Goal: Transaction & Acquisition: Purchase product/service

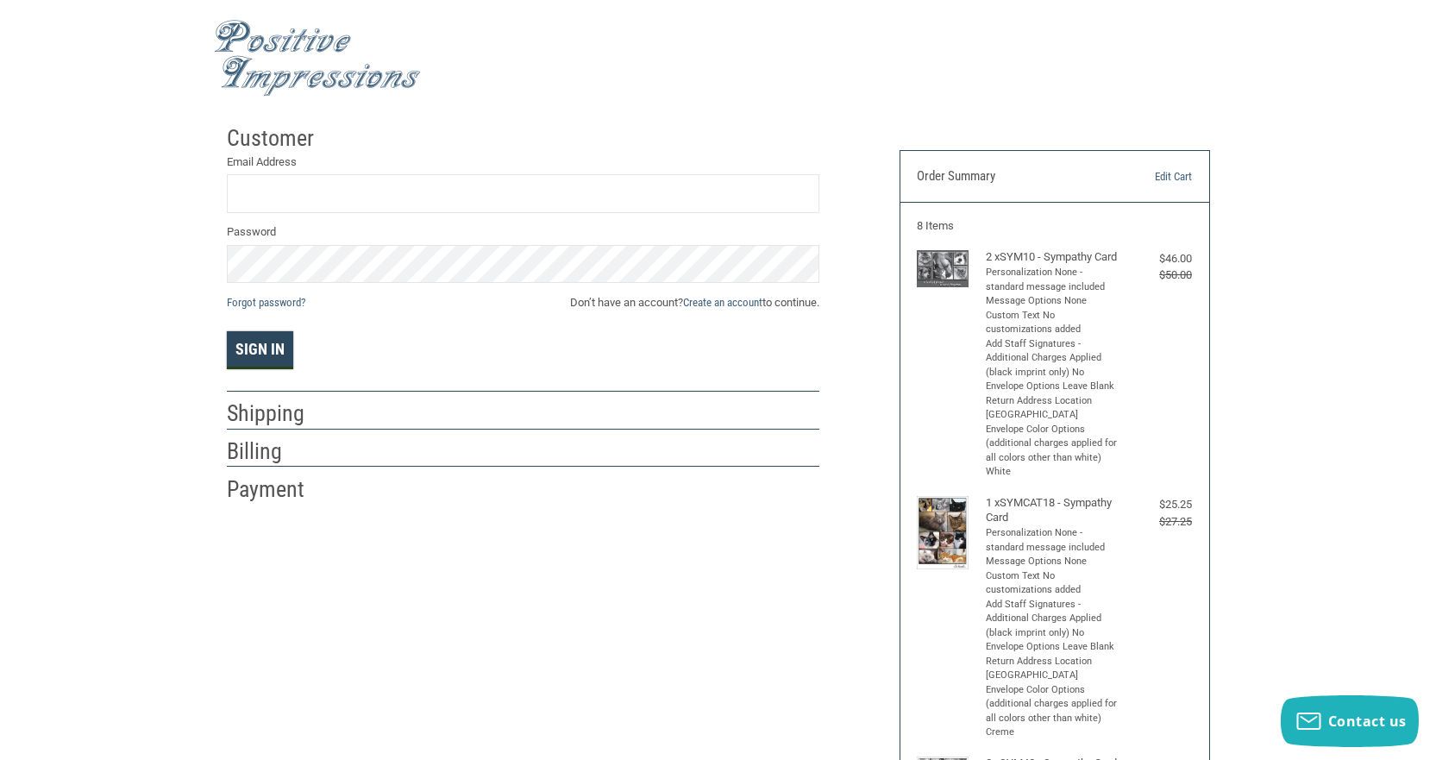
click at [257, 355] on button "Sign In" at bounding box center [260, 350] width 66 height 38
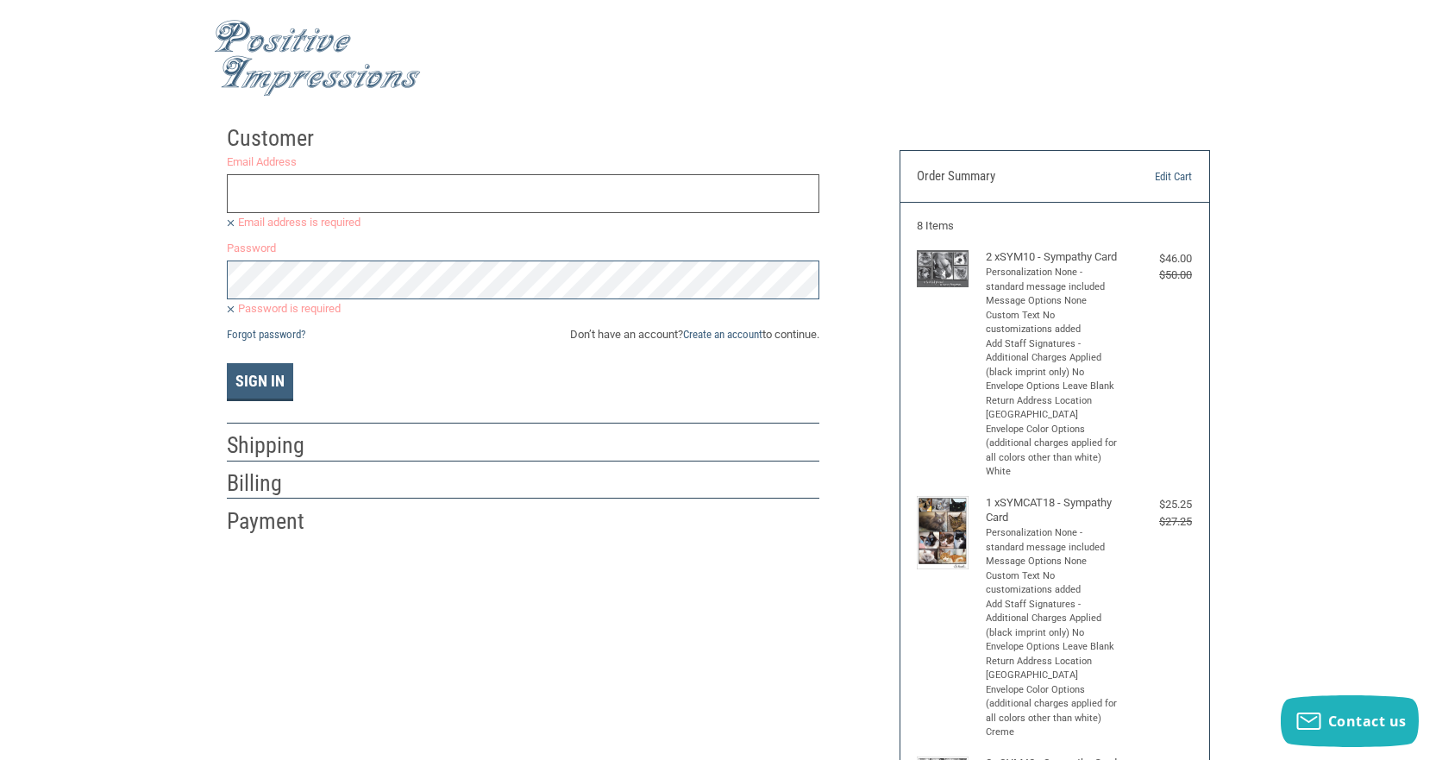
click at [298, 196] on input "Email Address" at bounding box center [523, 193] width 593 height 39
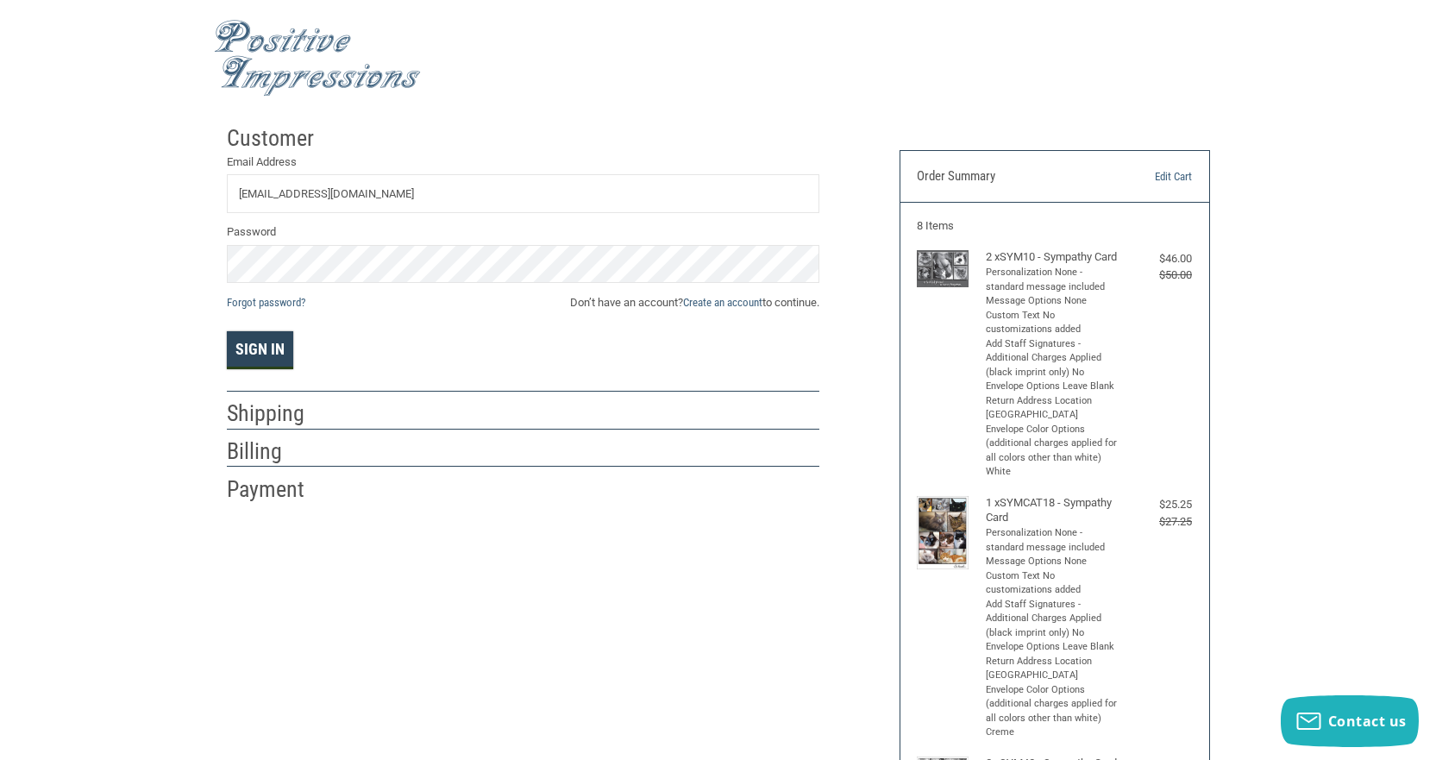
click at [259, 342] on button "Sign In" at bounding box center [260, 350] width 66 height 38
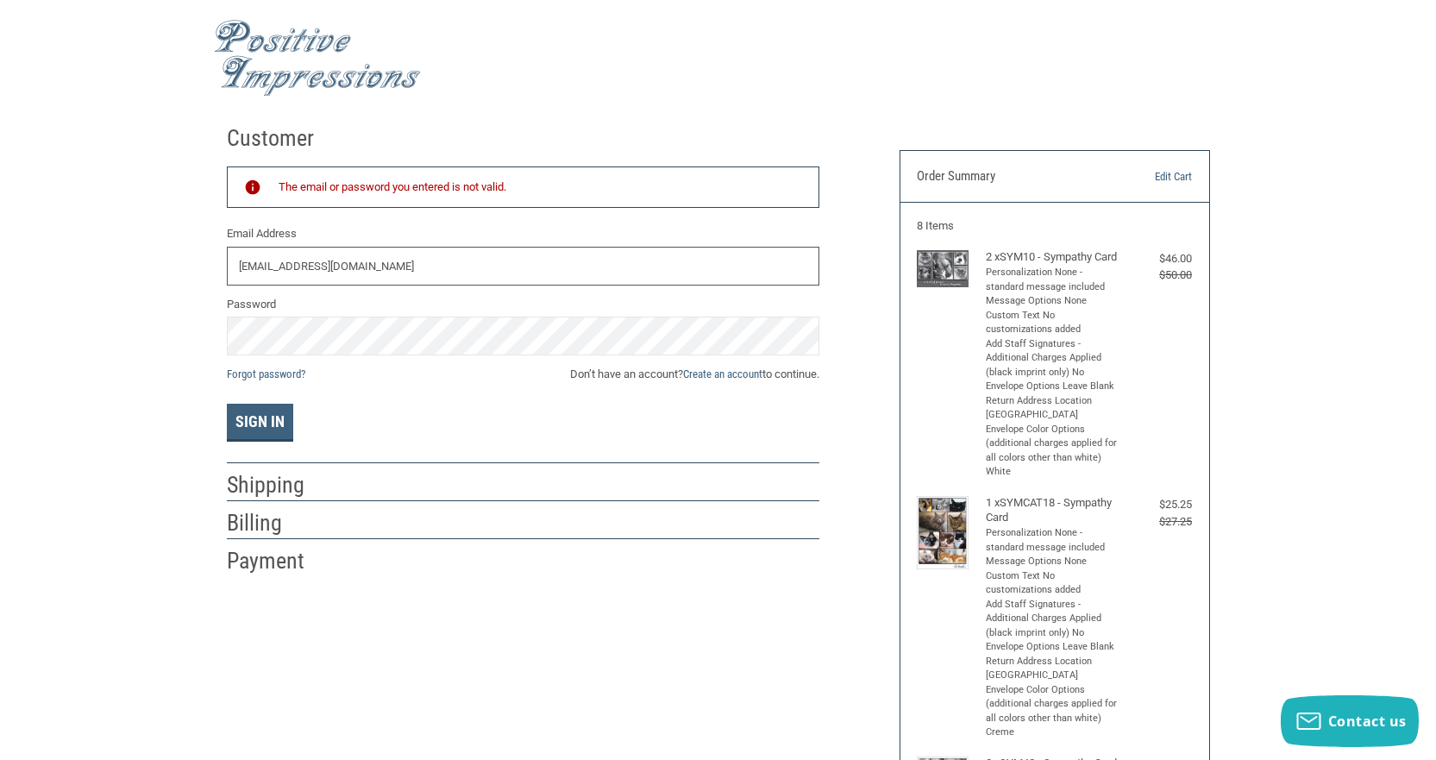
drag, startPoint x: 391, startPoint y: 265, endPoint x: 145, endPoint y: 283, distance: 246.5
type input "[EMAIL_ADDRESS][DOMAIN_NAME]"
click at [254, 413] on button "Sign In" at bounding box center [260, 423] width 66 height 38
click at [714, 371] on link "Create an account" at bounding box center [722, 373] width 79 height 13
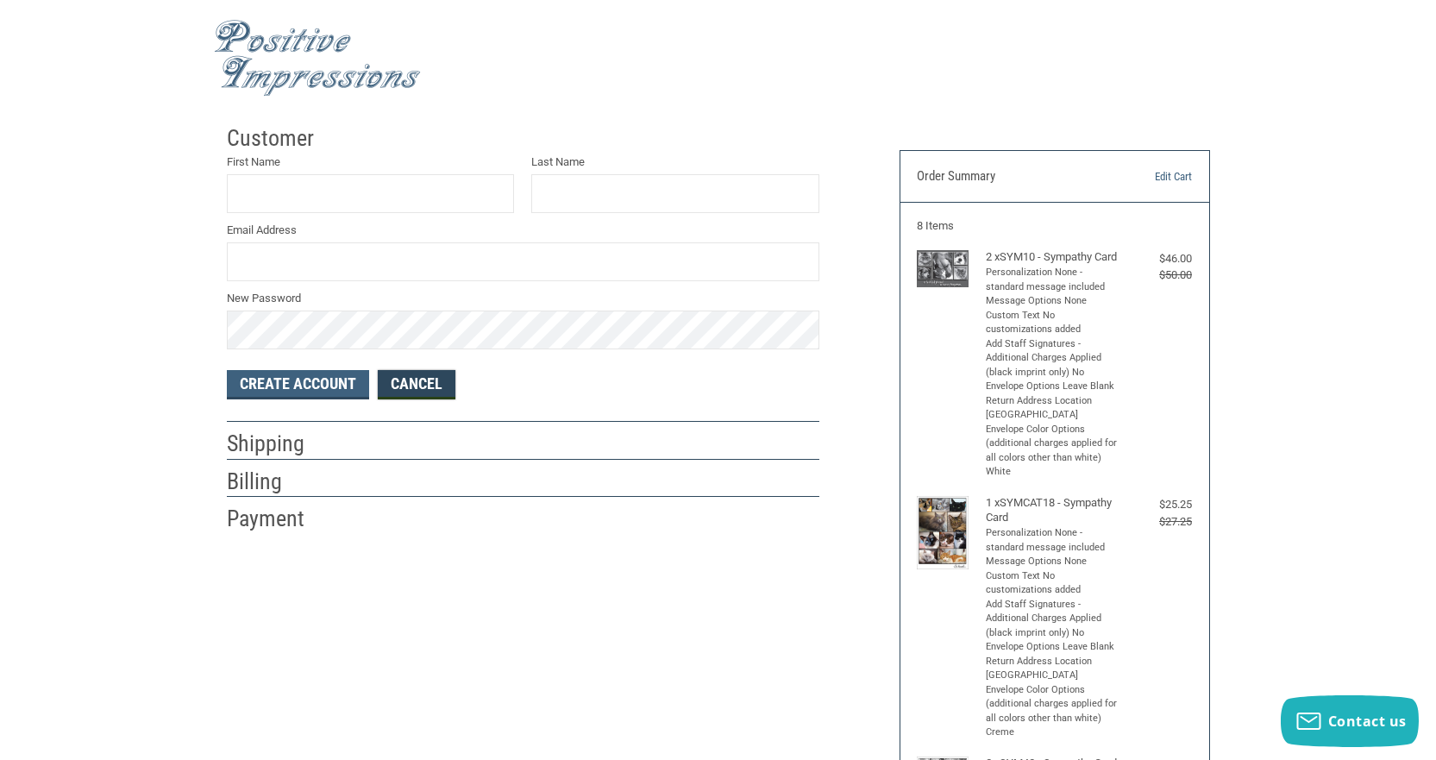
click at [395, 380] on link "Cancel" at bounding box center [417, 384] width 78 height 29
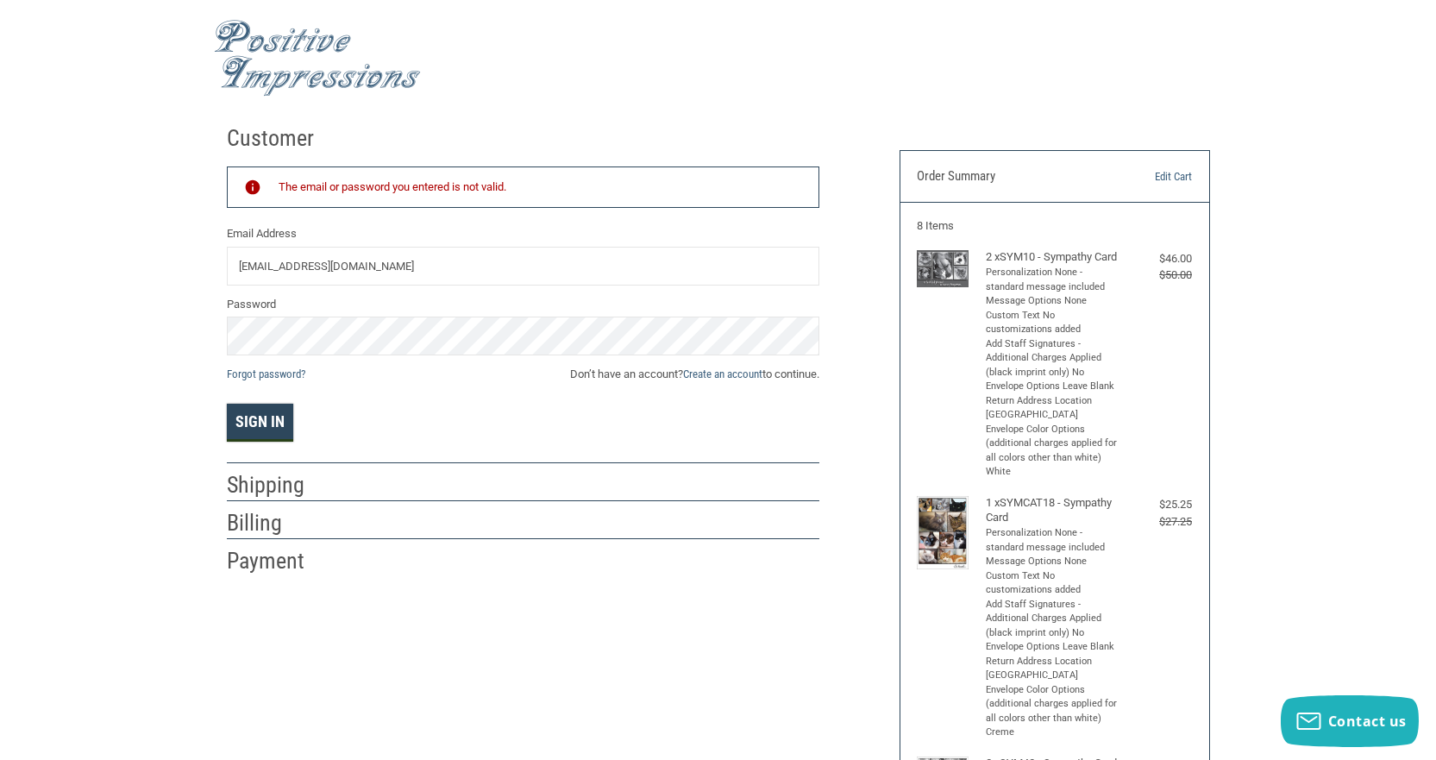
click at [268, 416] on button "Sign In" at bounding box center [260, 423] width 66 height 38
click at [711, 371] on link "Create an account" at bounding box center [722, 373] width 79 height 13
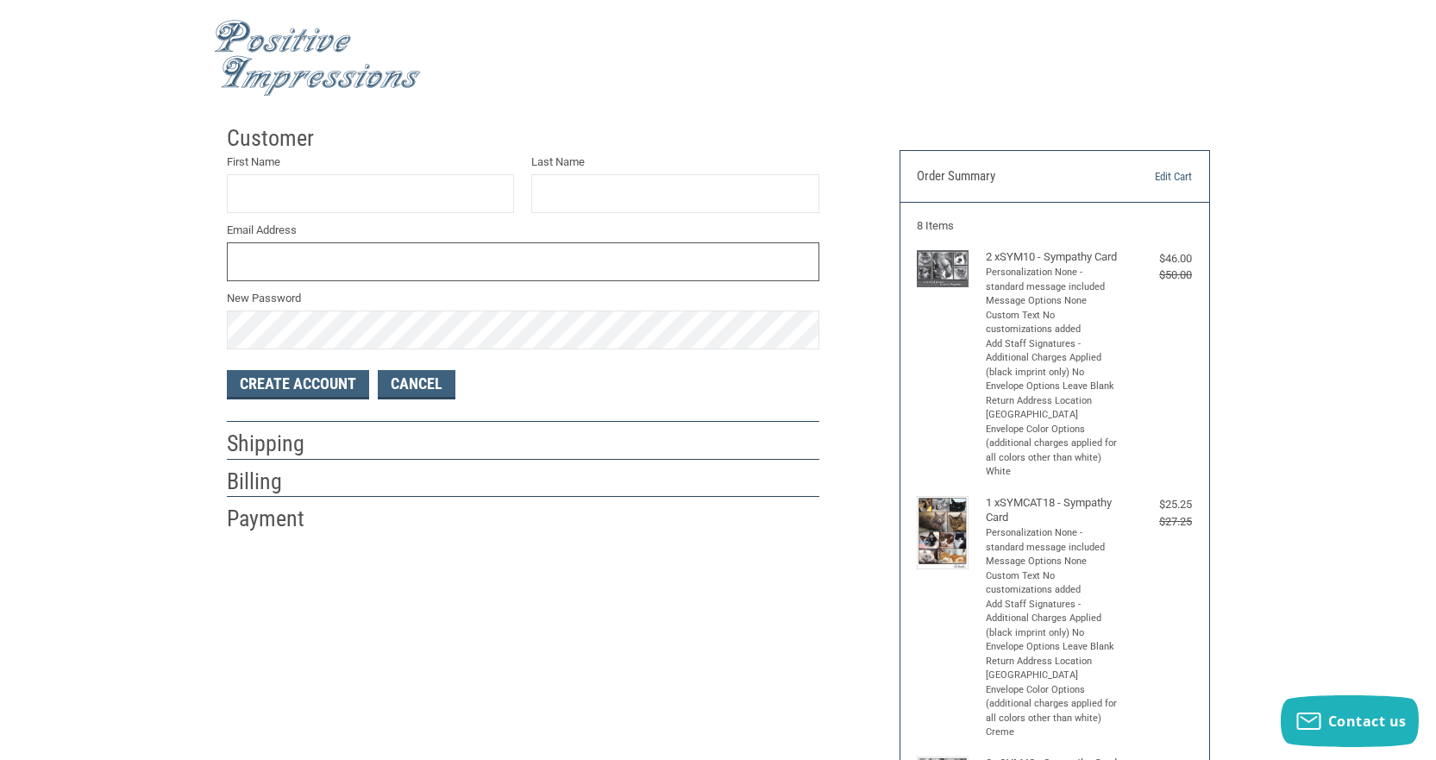
type input "[EMAIL_ADDRESS][DOMAIN_NAME]"
click at [307, 382] on button "Create Account" at bounding box center [298, 384] width 142 height 29
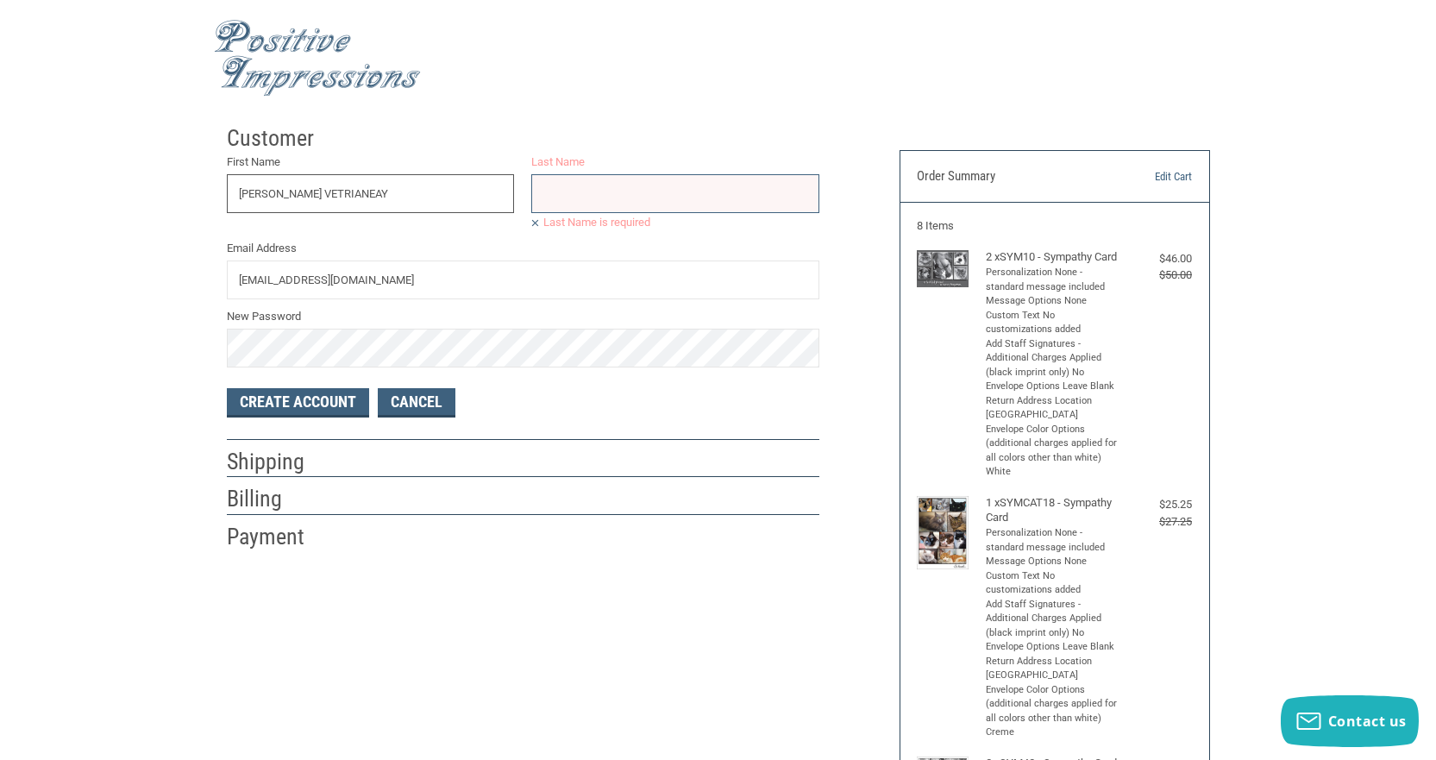
type input "[PERSON_NAME] VETRIANEAY"
click at [606, 198] on input "Last Name" at bounding box center [675, 193] width 288 height 39
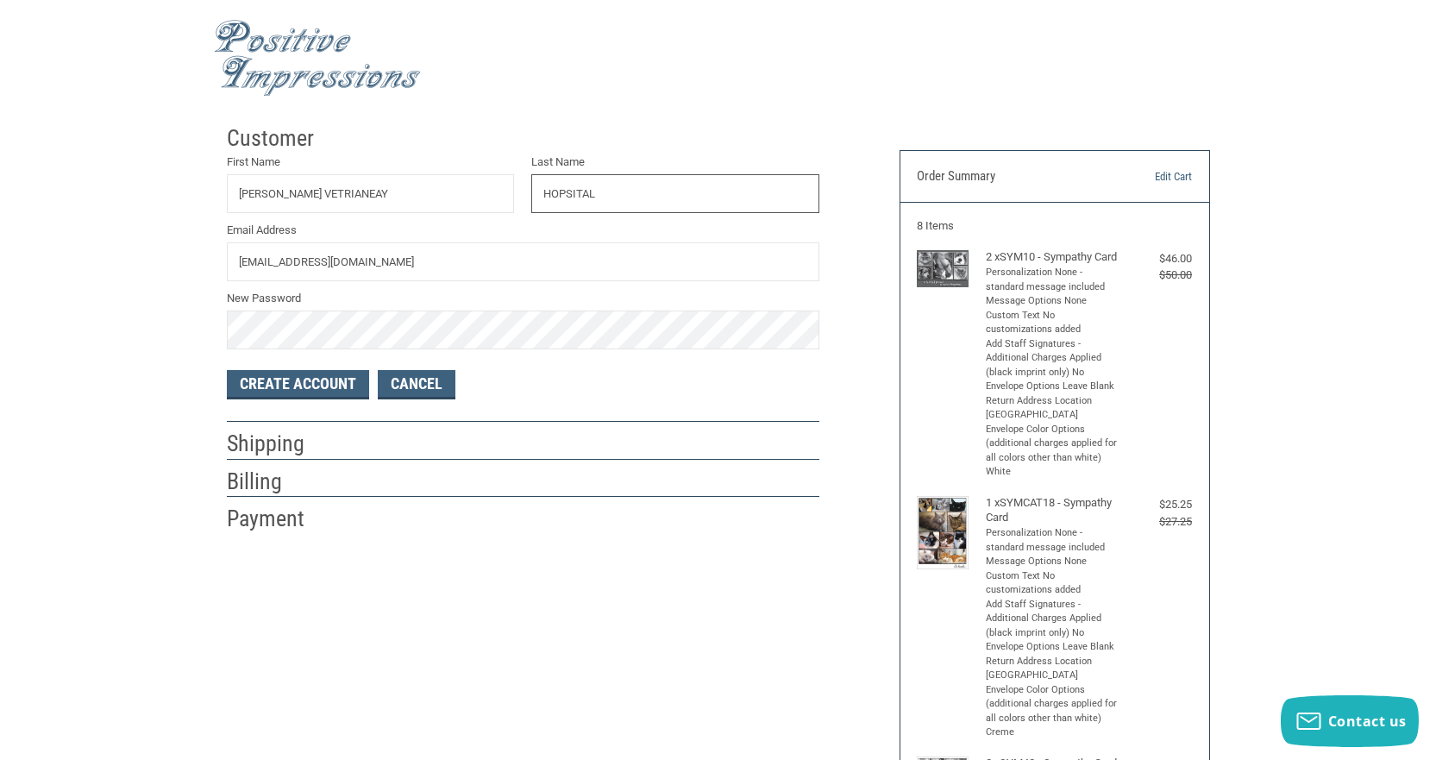
click at [566, 189] on input "HOPSITAL" at bounding box center [675, 193] width 288 height 39
type input "HOSPITAL"
click at [352, 198] on input "[PERSON_NAME] VETRIANEAY" at bounding box center [371, 193] width 288 height 39
type input "[PERSON_NAME] VETERINARY"
click at [291, 389] on button "Create Account" at bounding box center [298, 384] width 142 height 29
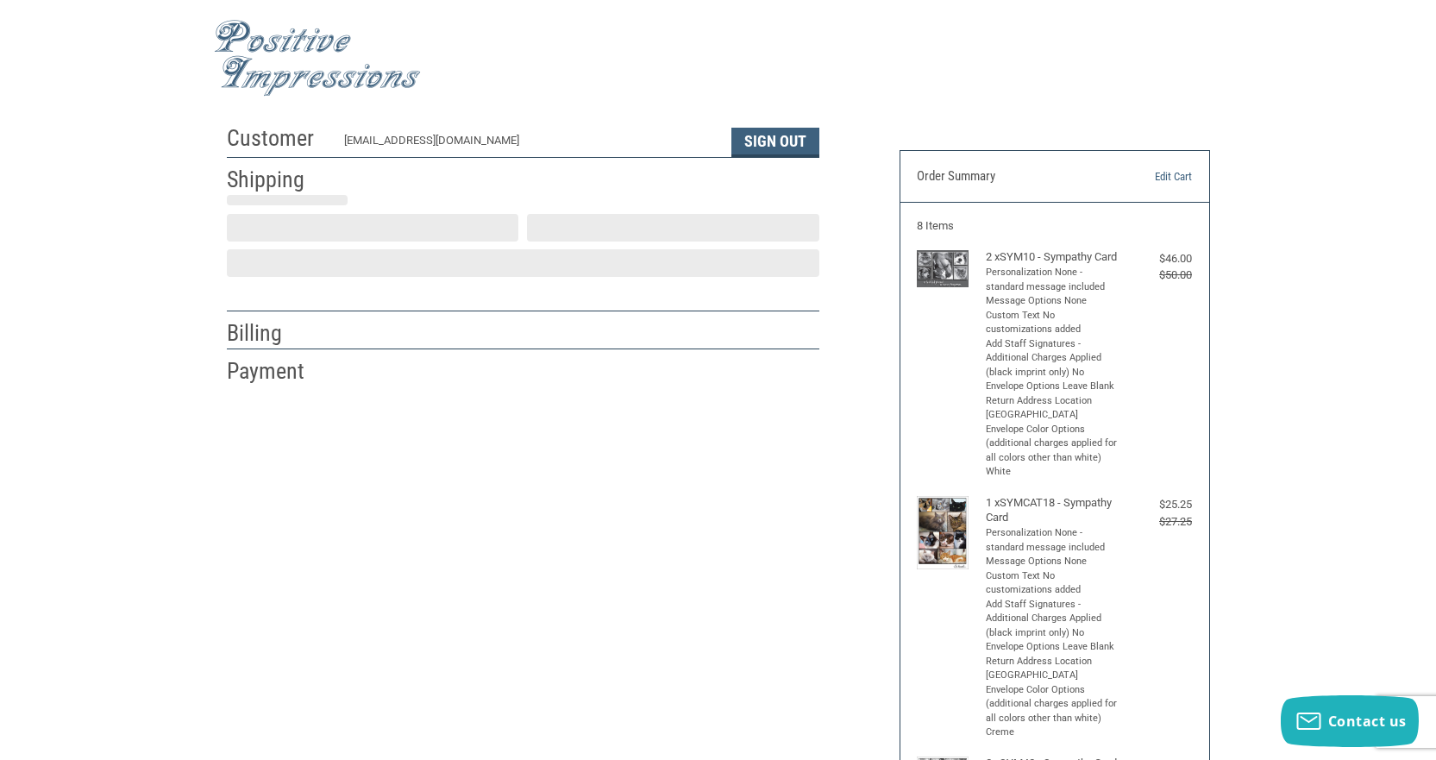
select select "US"
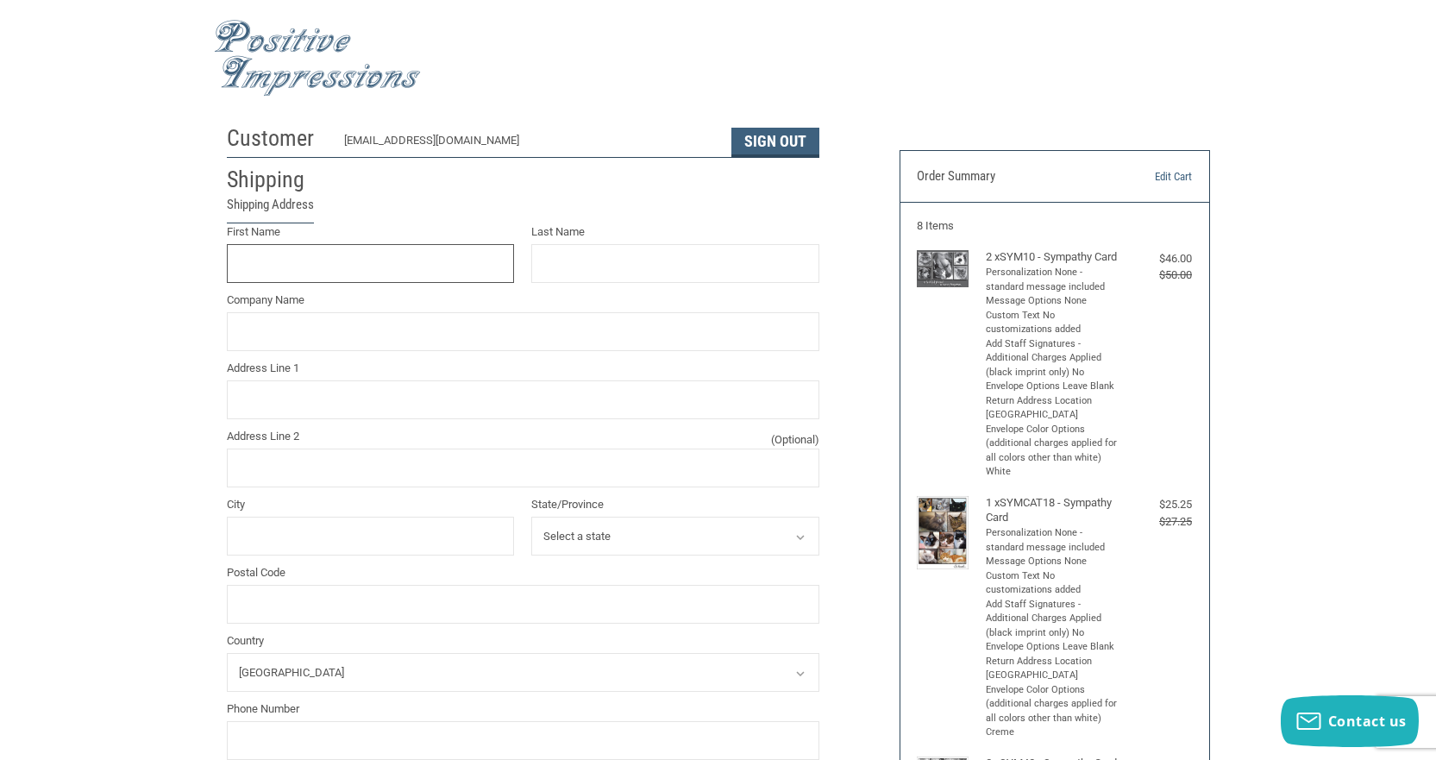
scroll to position [7, 0]
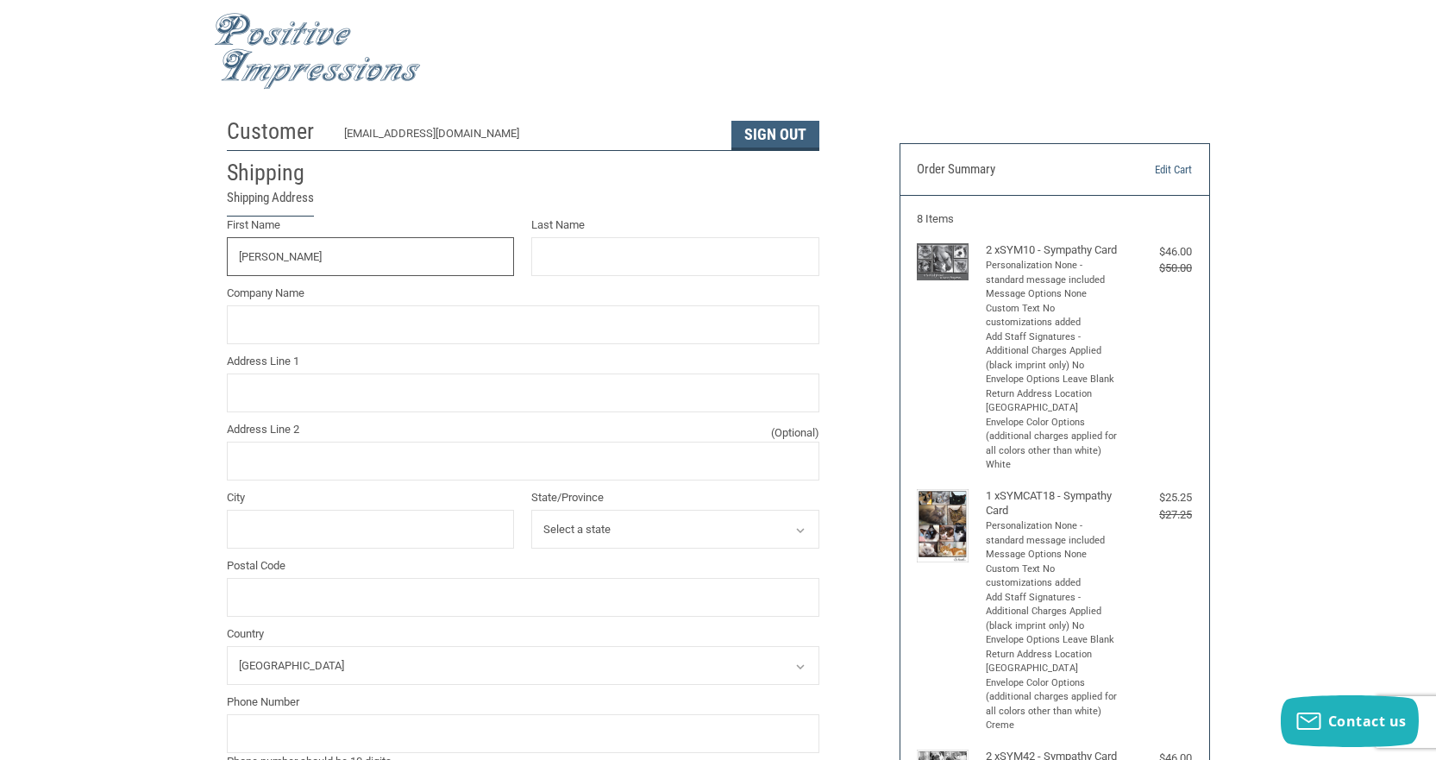
type input "[PERSON_NAME]"
type input "VETERINARY HOSPITAL"
drag, startPoint x: 273, startPoint y: 254, endPoint x: 216, endPoint y: 254, distance: 56.9
click at [216, 254] on div "Customer [EMAIL_ADDRESS][DOMAIN_NAME] Sign Out Shipping Shipping Address First …" at bounding box center [550, 665] width 673 height 1111
type input "[PERSON_NAME]"
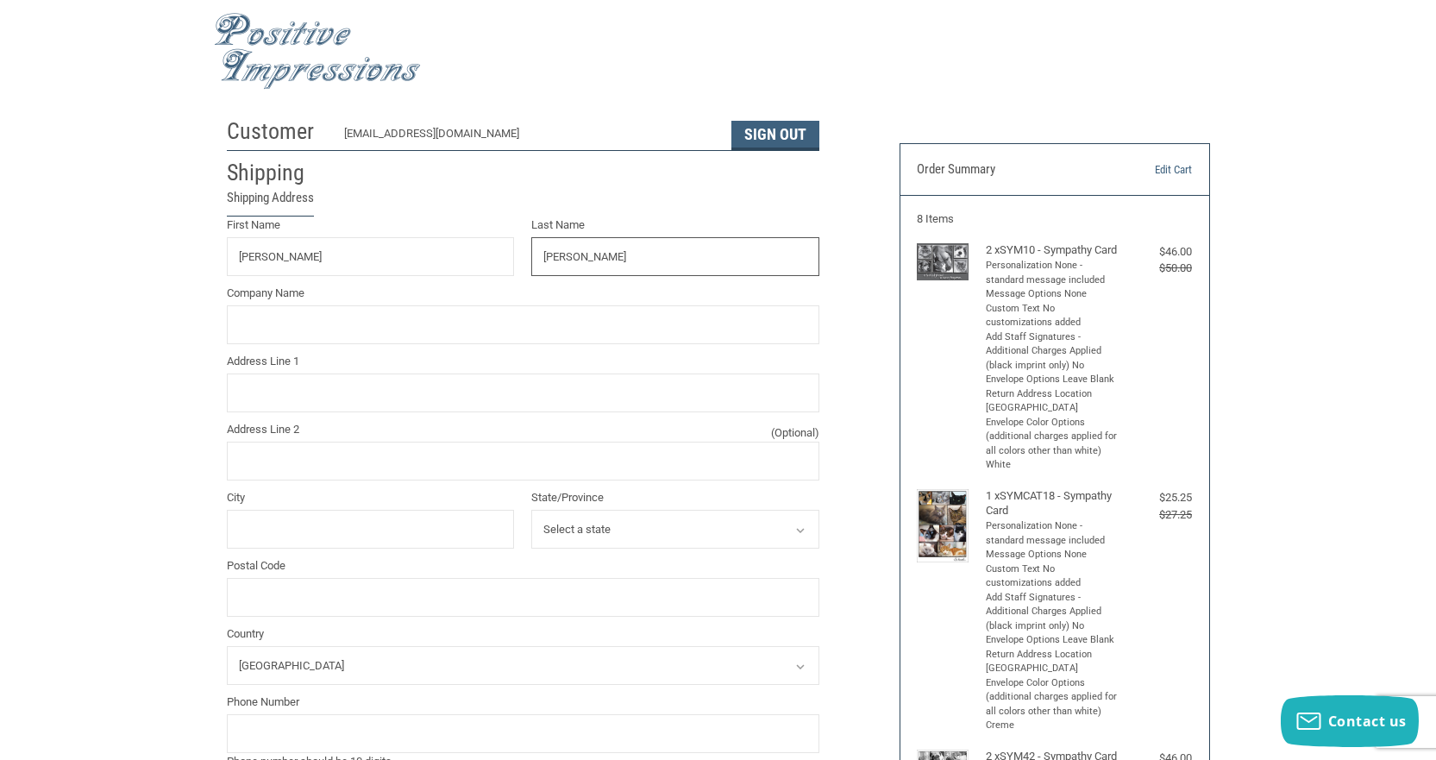
type input "[PERSON_NAME]"
type input "[PERSON_NAME] VETERIANRY HOSPITAL"
click at [378, 403] on input "Address Line 1" at bounding box center [523, 392] width 593 height 39
type input "1603 CETNRAL [US_STATE] EXPRESSWAY"
click at [289, 521] on input "City" at bounding box center [371, 529] width 288 height 39
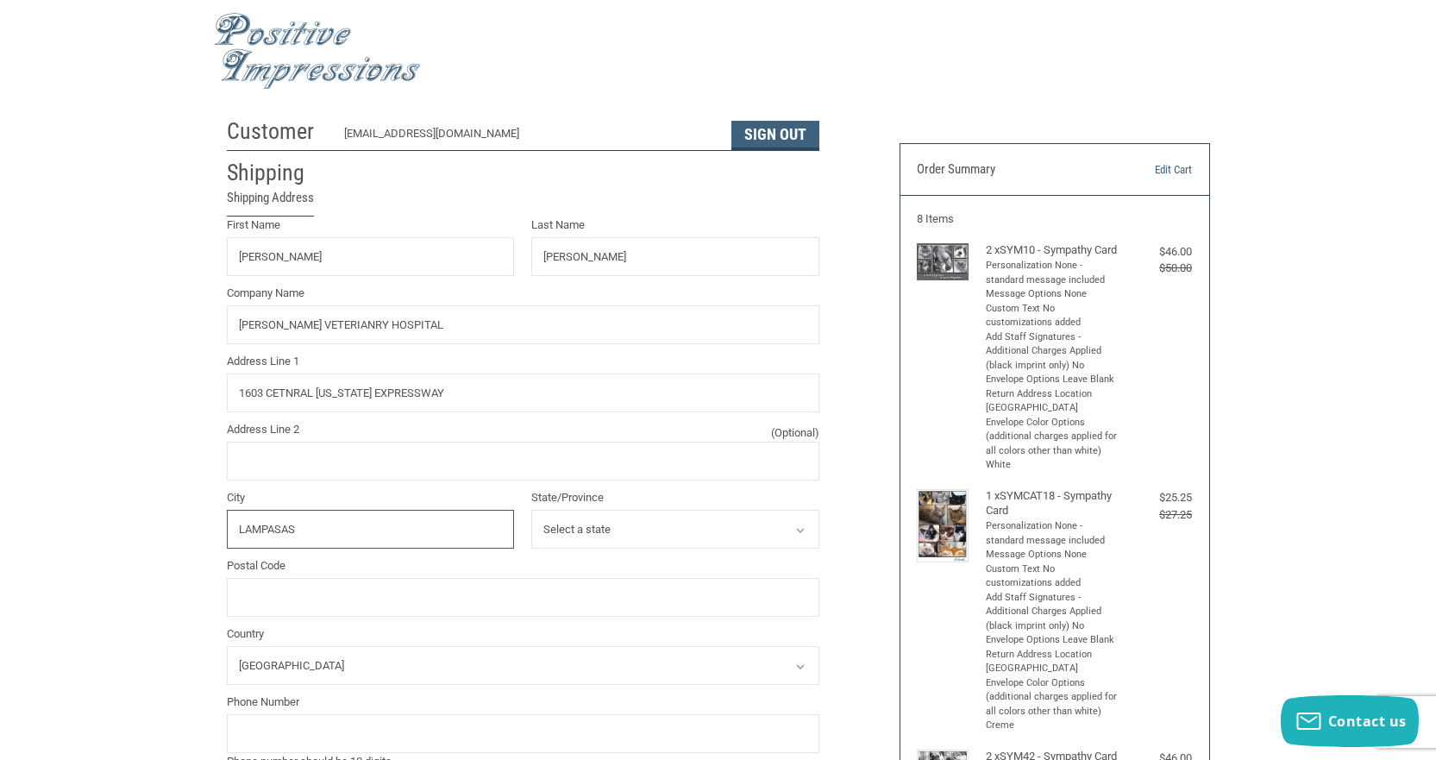
type input "LAMPASAS"
click at [797, 530] on icon at bounding box center [800, 530] width 8 height 5
click at [800, 530] on icon at bounding box center [801, 531] width 16 height 16
click at [333, 599] on input "Postal Code" at bounding box center [523, 597] width 593 height 39
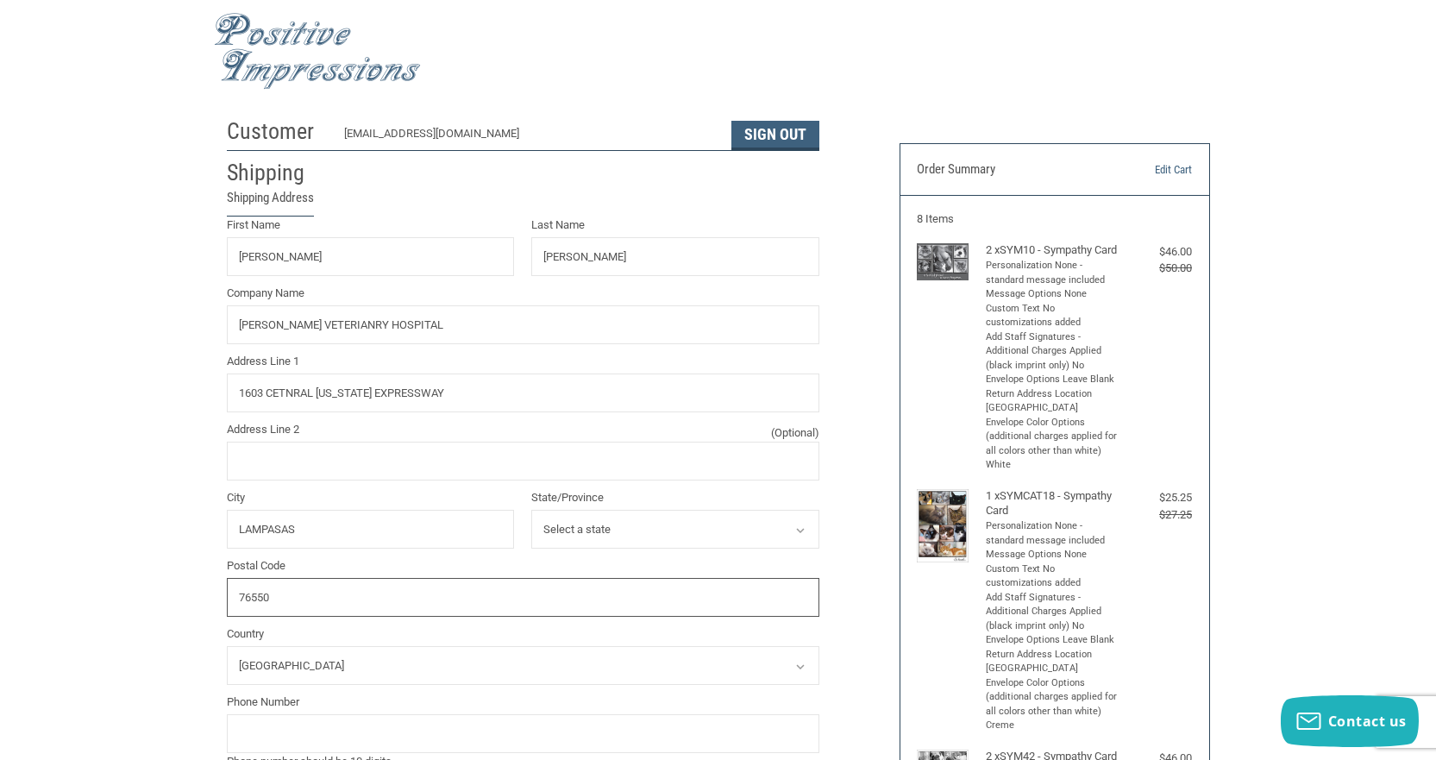
type input "76550"
drag, startPoint x: 630, startPoint y: 534, endPoint x: 668, endPoint y: 530, distance: 38.1
click at [631, 534] on select "Select a state [US_STATE] [US_STATE] [US_STATE] [US_STATE] [US_STATE] [US_STATE…" at bounding box center [675, 529] width 288 height 39
select select "[GEOGRAPHIC_DATA]"
click at [531, 511] on select "Select a state [US_STATE] [US_STATE] [US_STATE] [US_STATE] [US_STATE] [US_STATE…" at bounding box center [675, 529] width 288 height 39
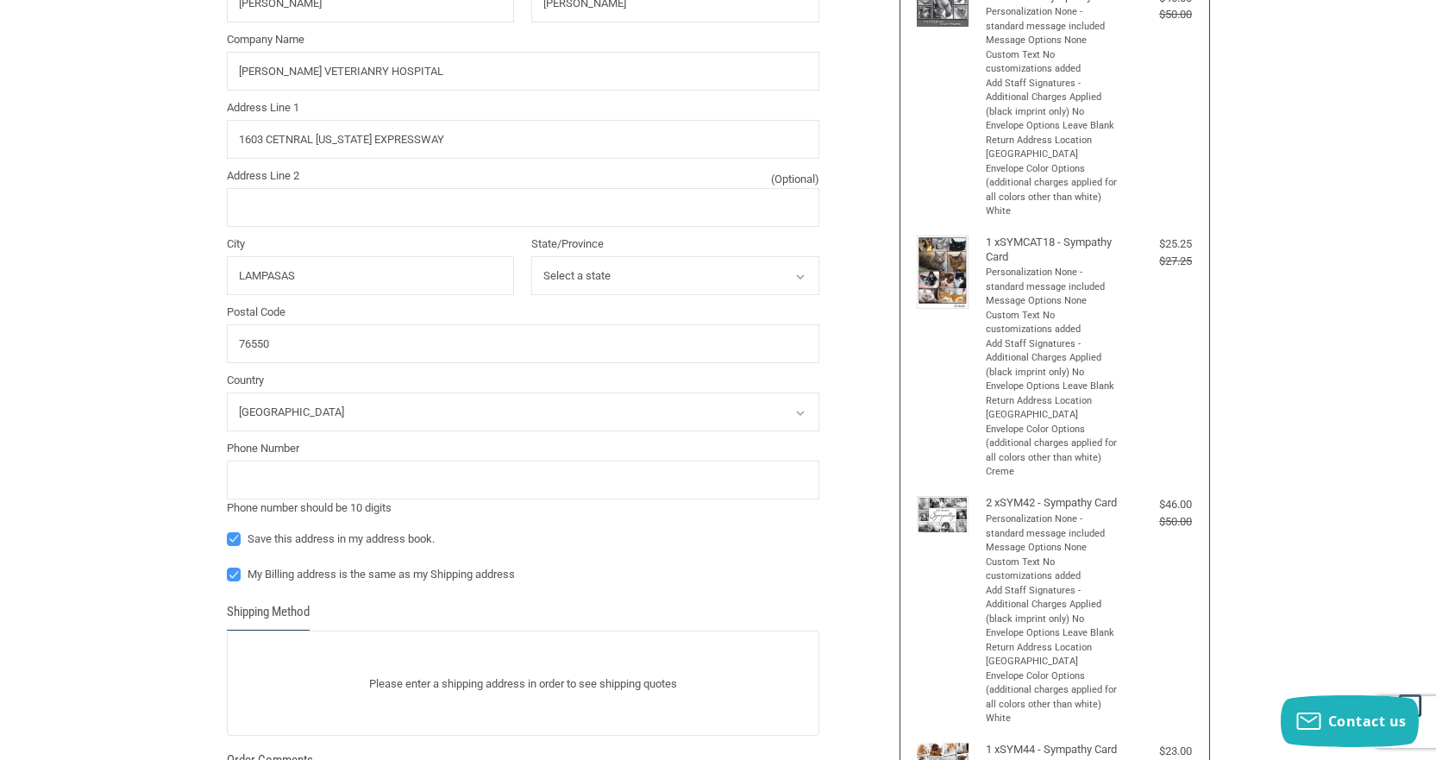
scroll to position [266, 0]
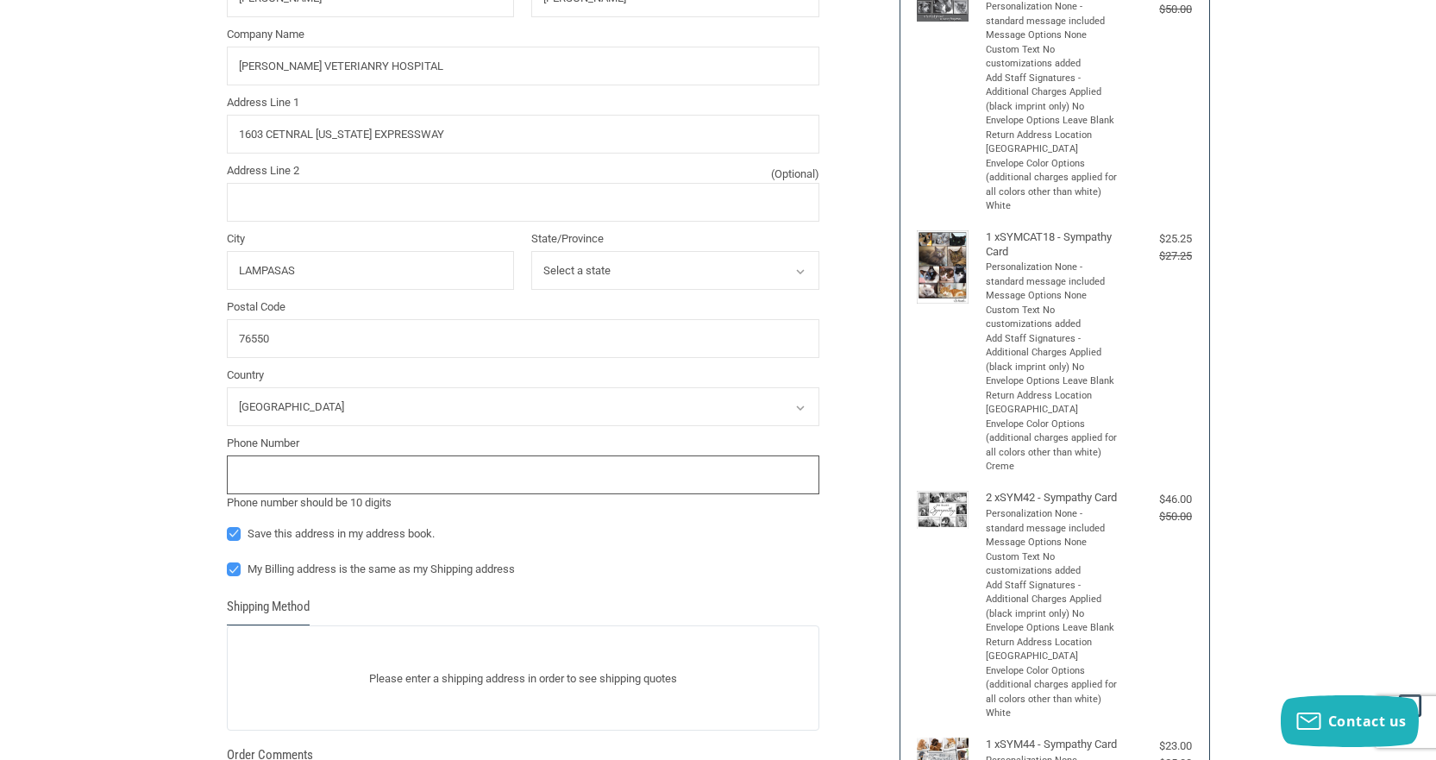
click at [320, 474] on input "tel" at bounding box center [523, 474] width 593 height 39
type input "5125569700"
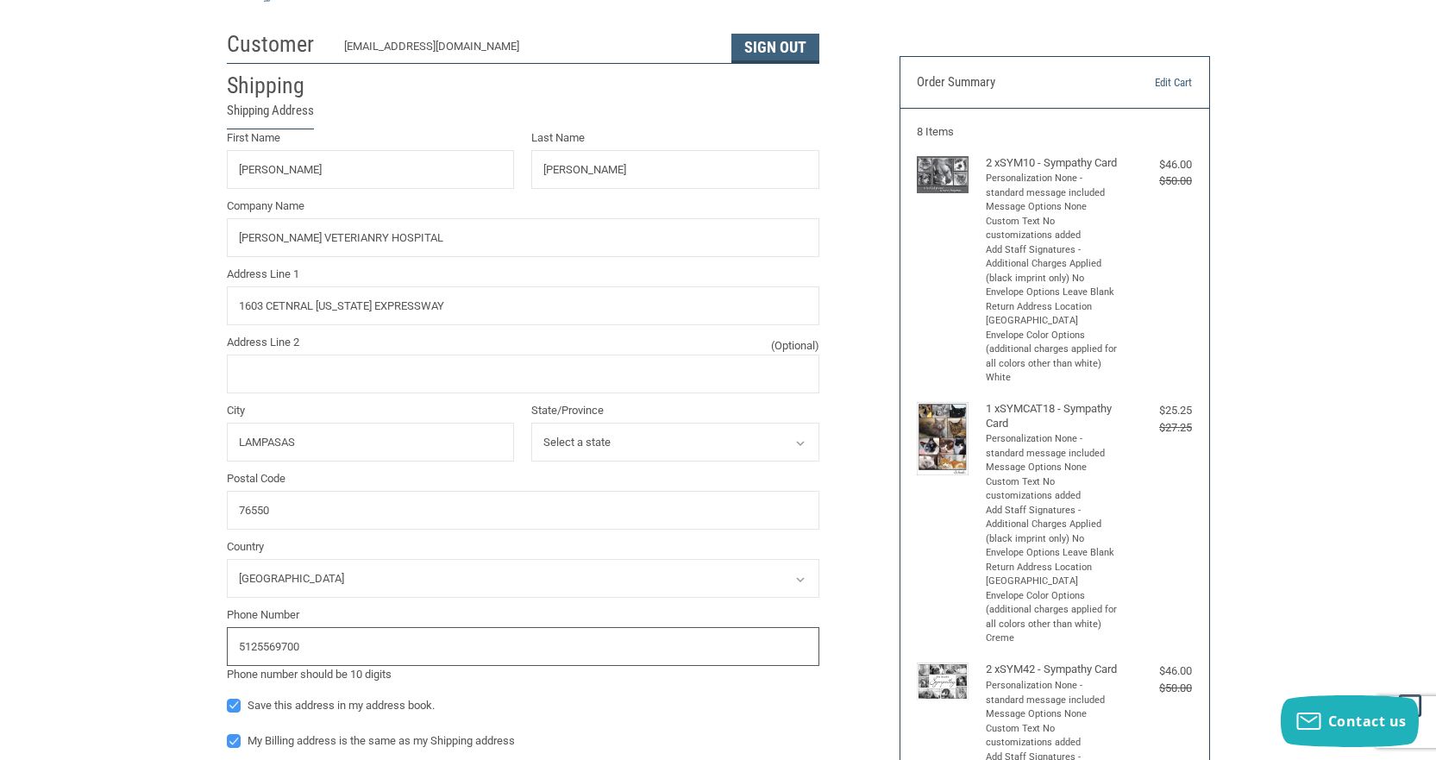
scroll to position [93, 0]
radio input "true"
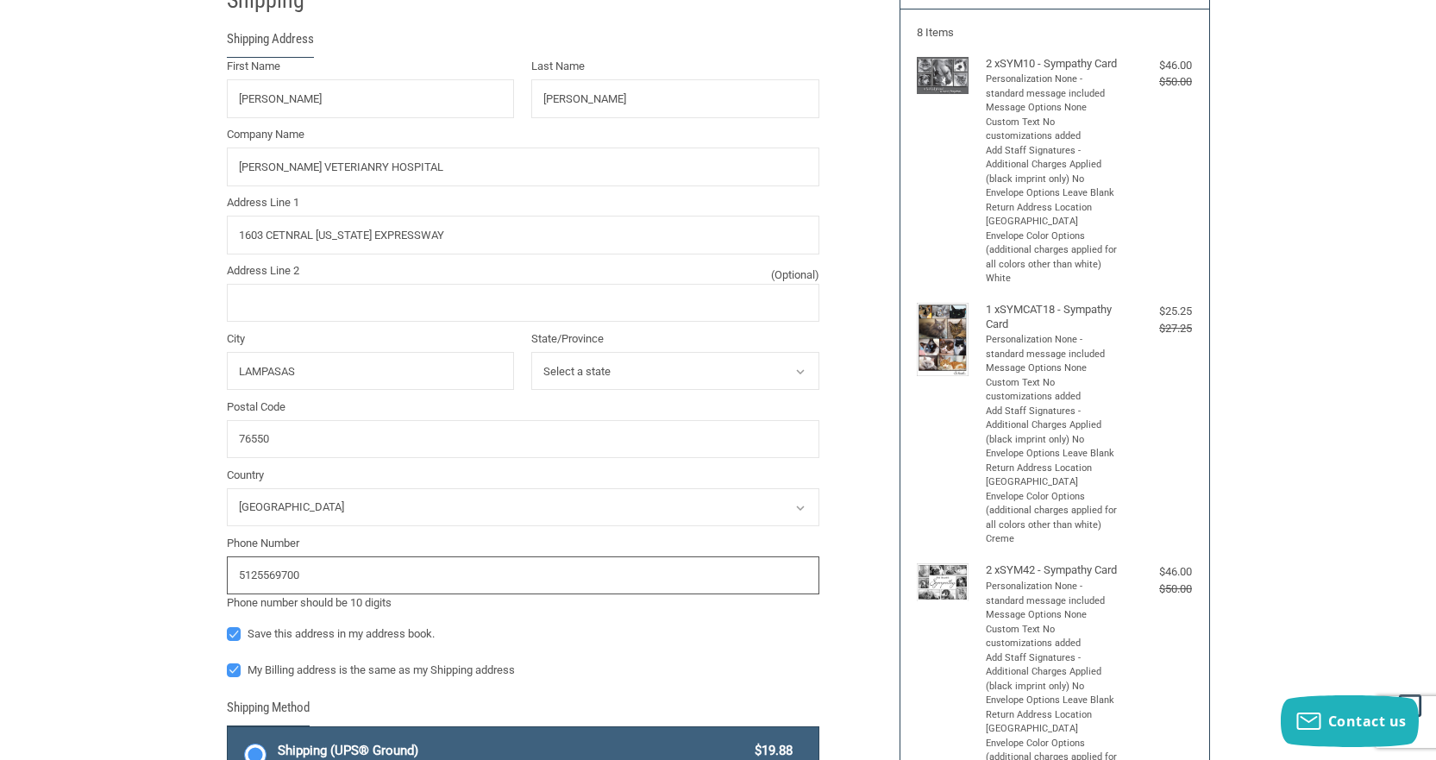
scroll to position [179, 0]
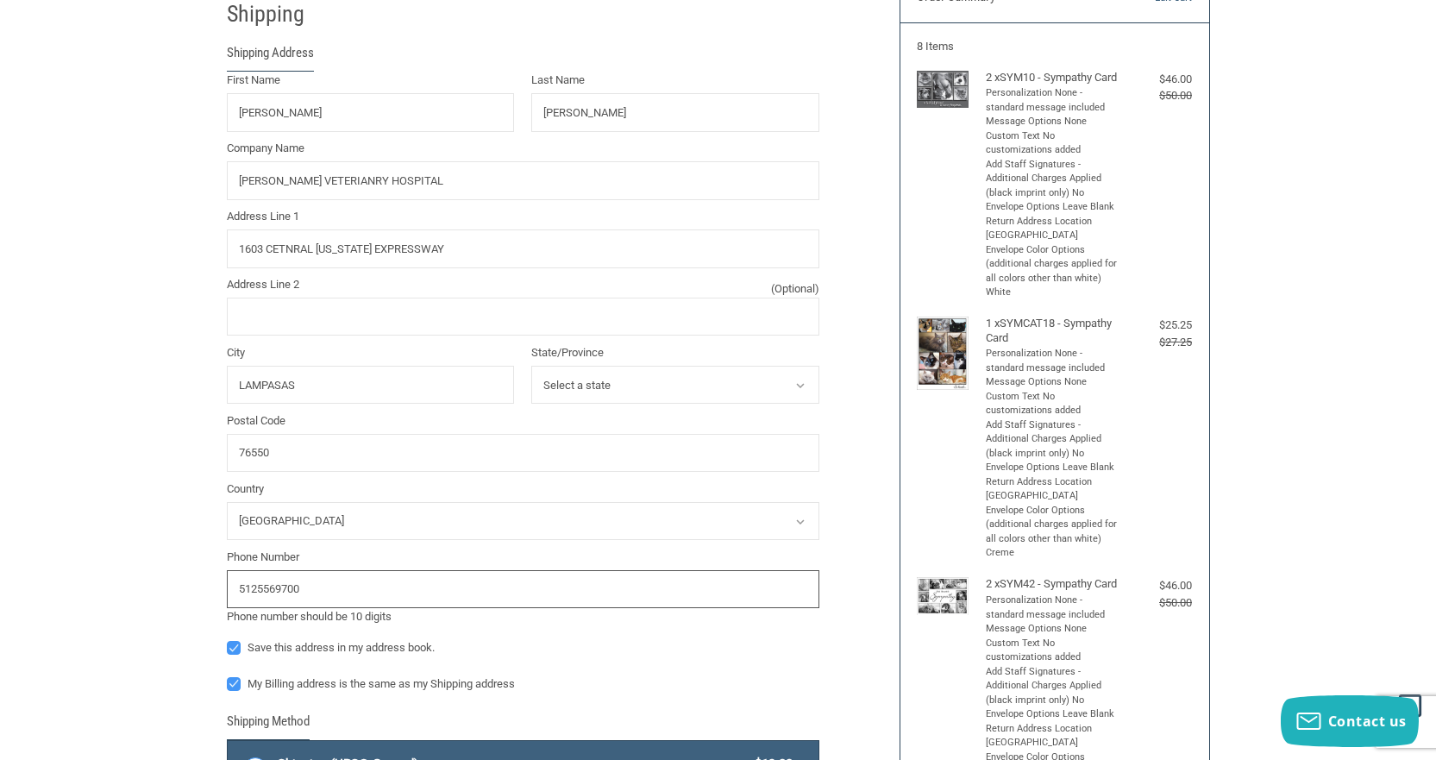
type input "5125569700"
click at [286, 247] on input "1603 CETNRAL [US_STATE] EXPRESSWAY" at bounding box center [523, 248] width 593 height 39
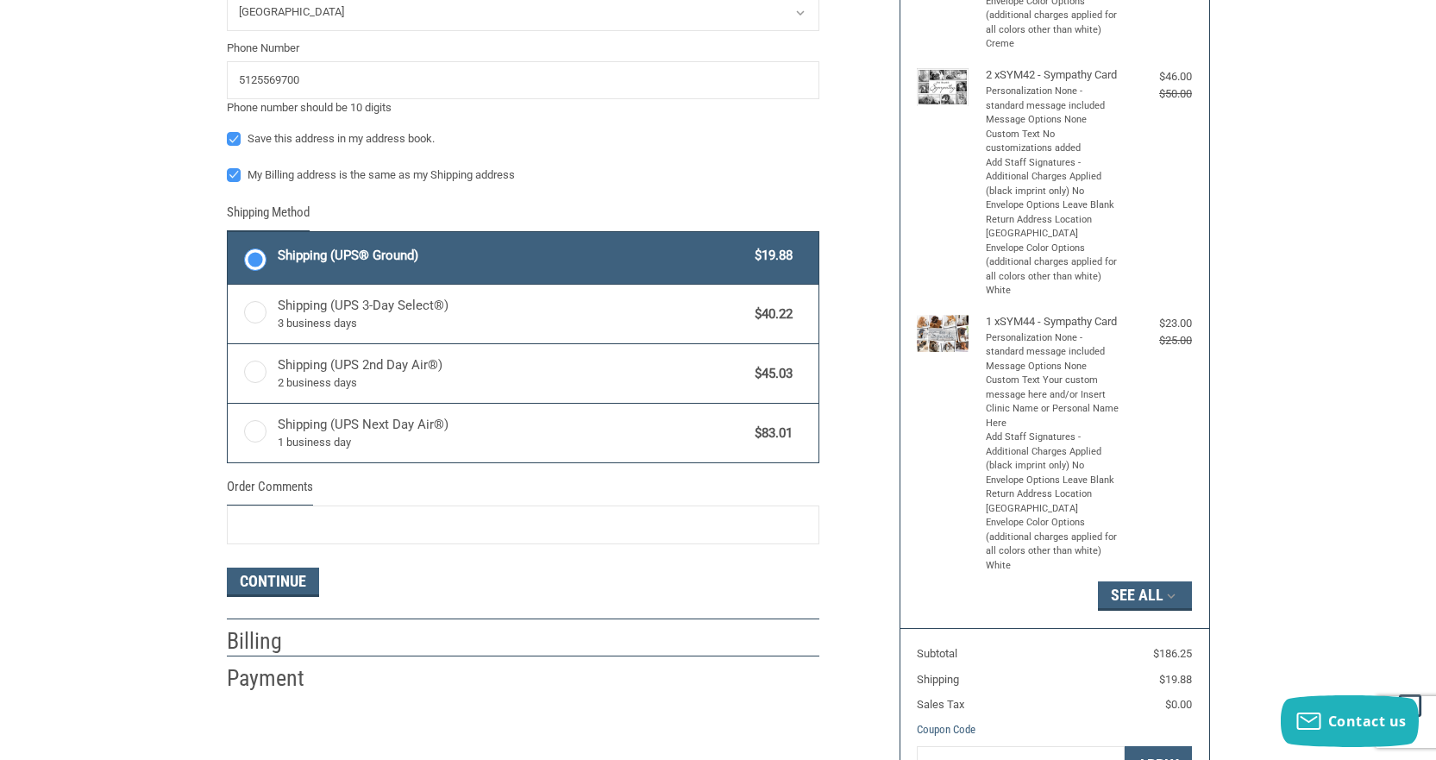
scroll to position [697, 0]
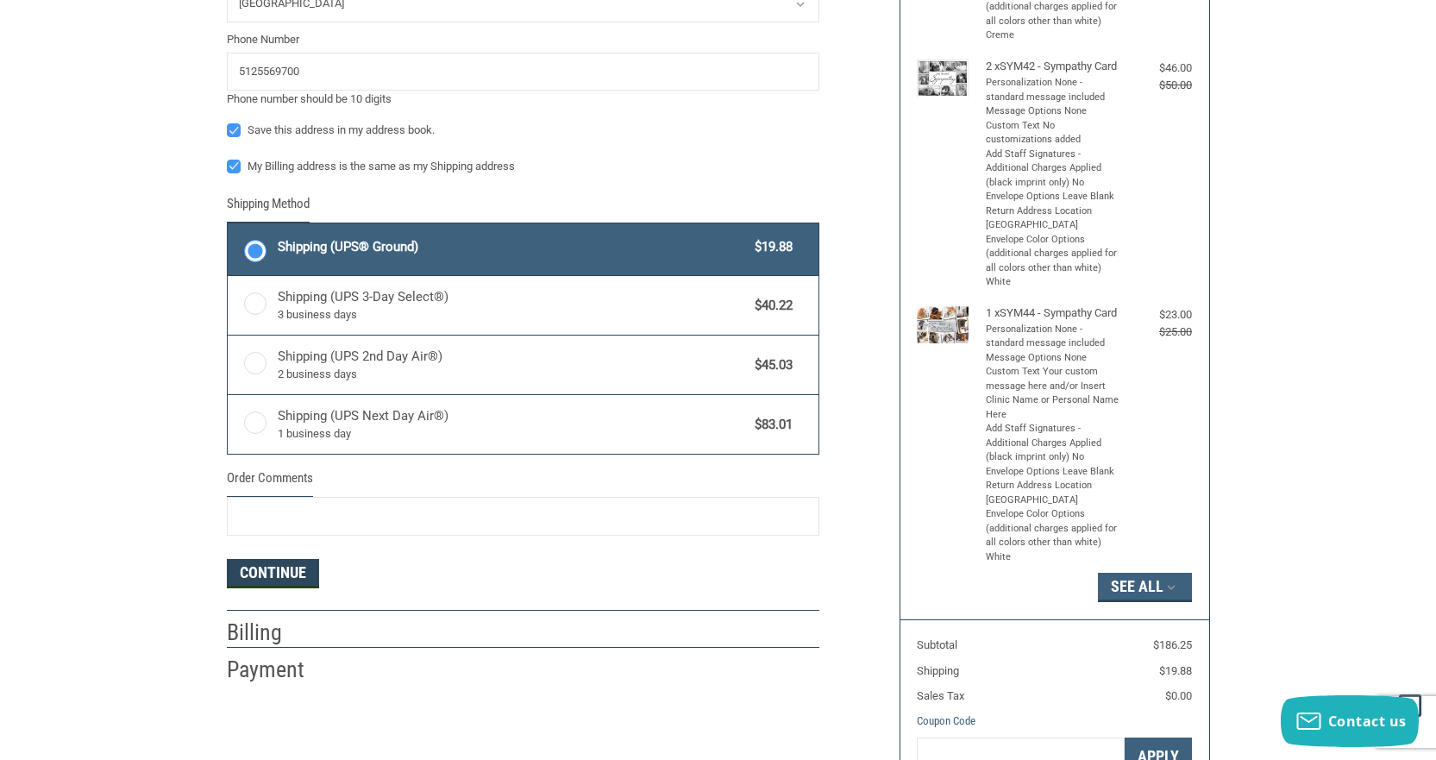
type input "1603 [GEOGRAPHIC_DATA][US_STATE]"
click at [273, 567] on button "Continue" at bounding box center [273, 573] width 92 height 29
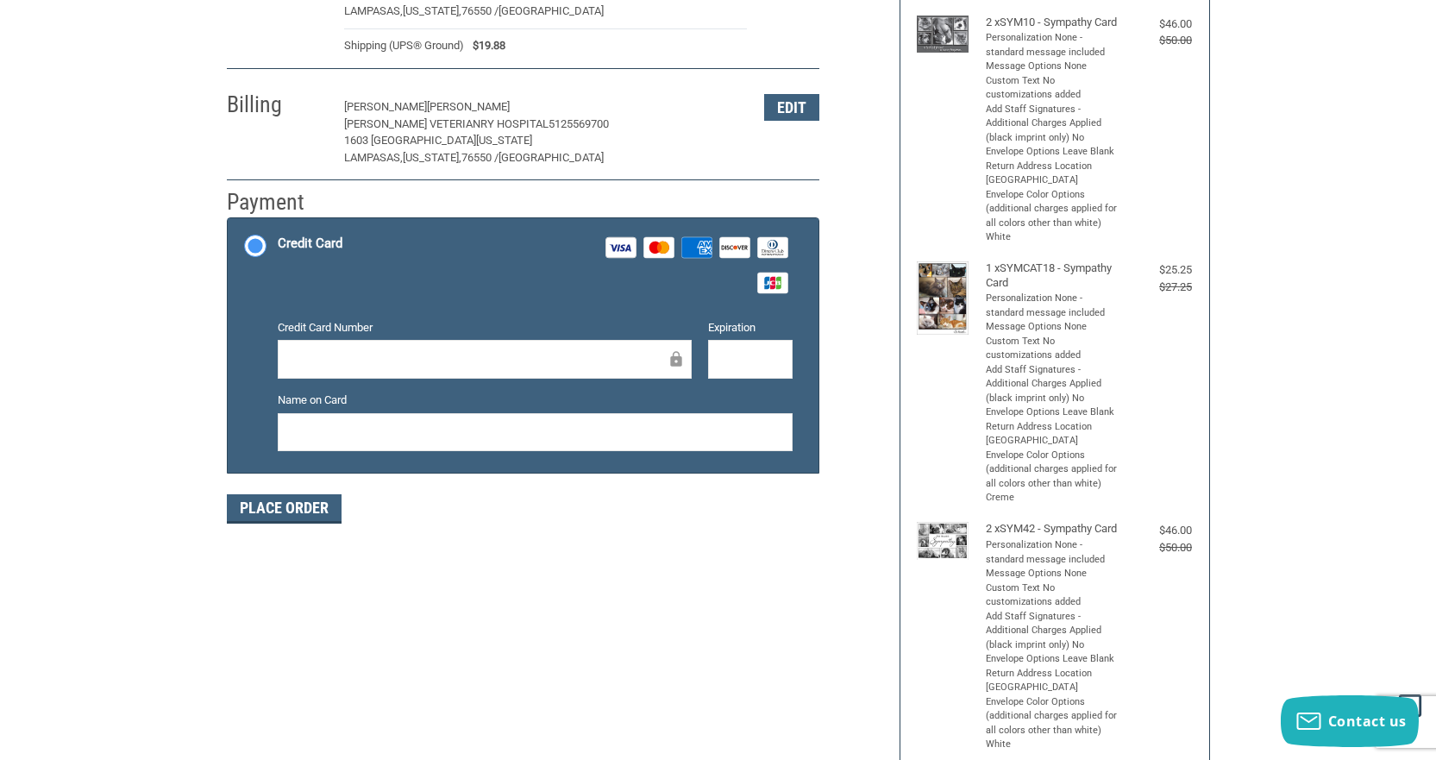
scroll to position [0, 0]
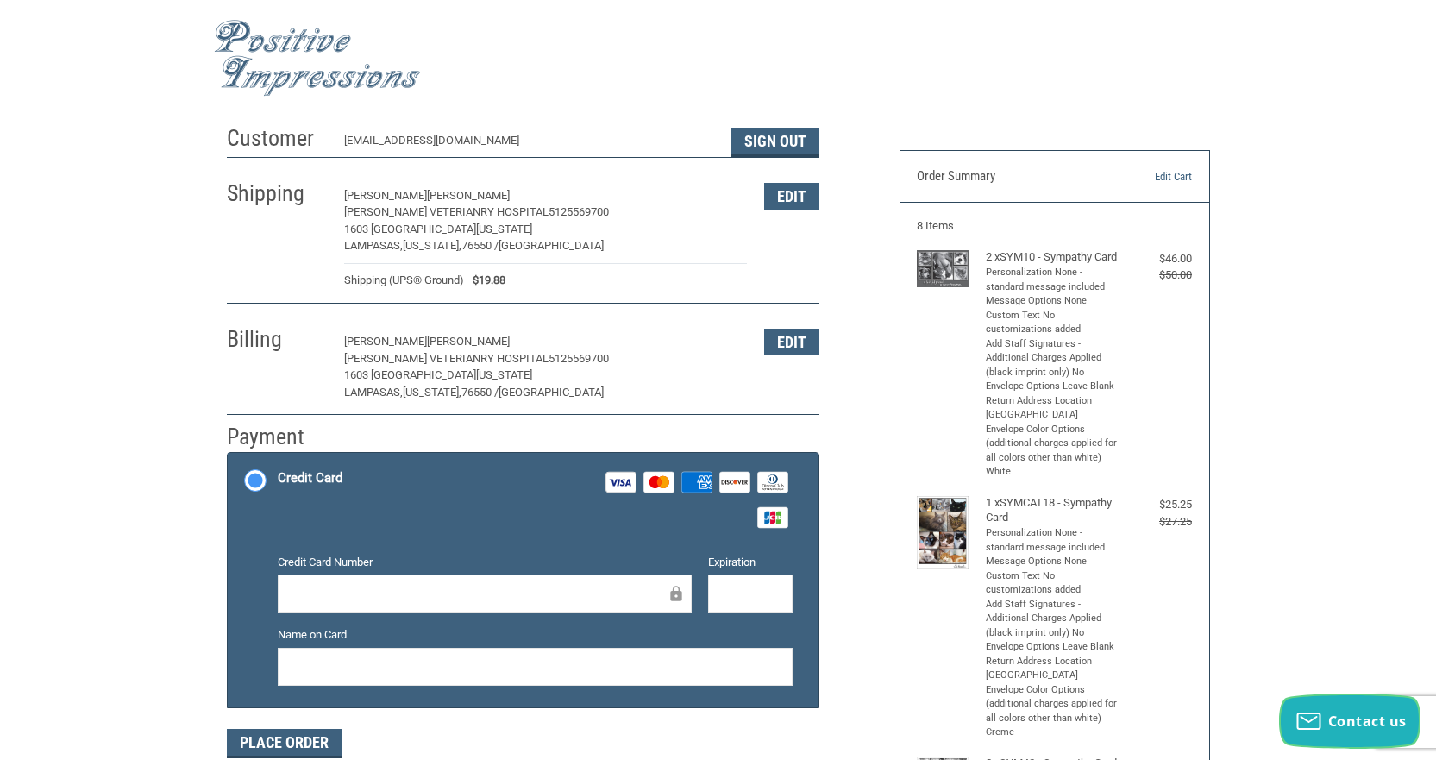
click at [1336, 718] on span "Contact us" at bounding box center [1367, 721] width 78 height 19
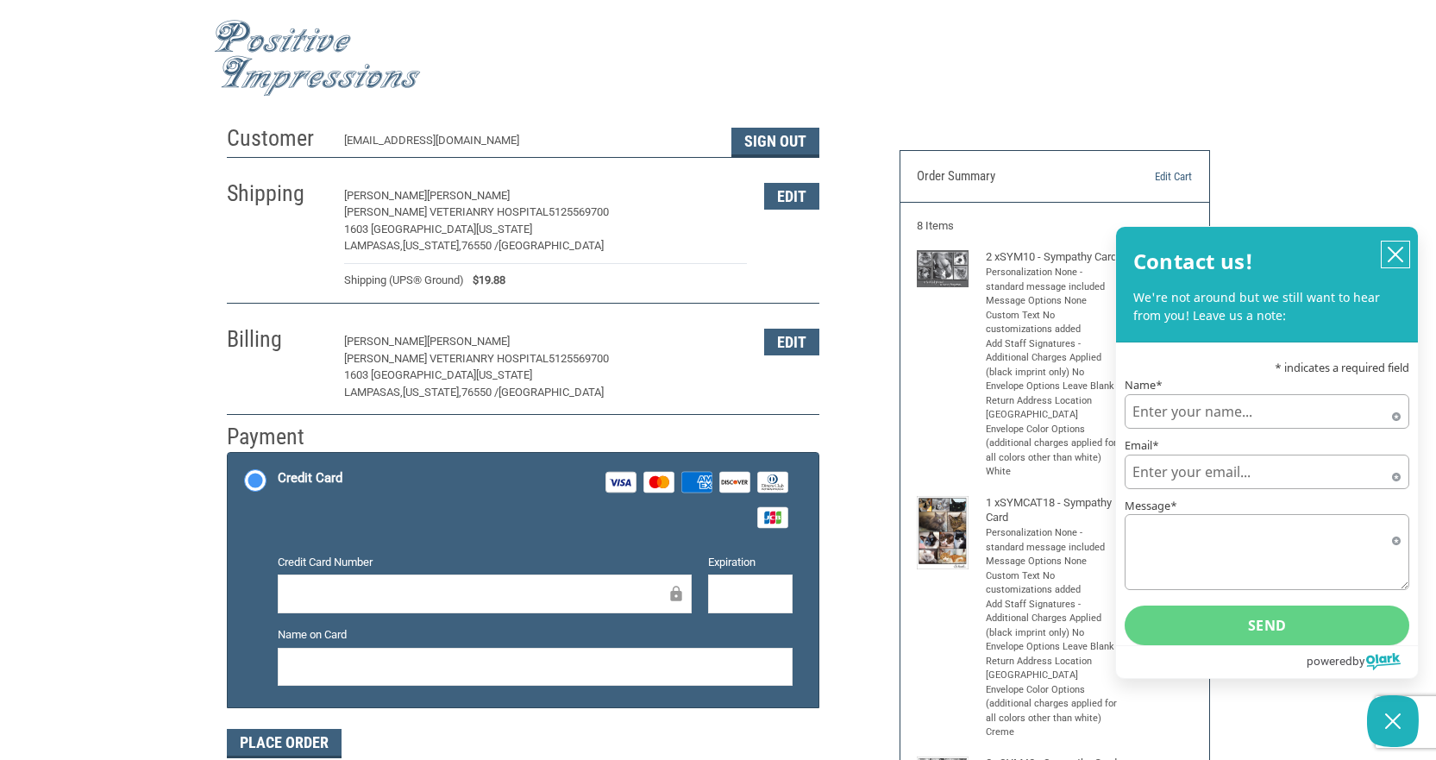
click at [1396, 255] on icon "close chatbox" at bounding box center [1396, 255] width 14 height 14
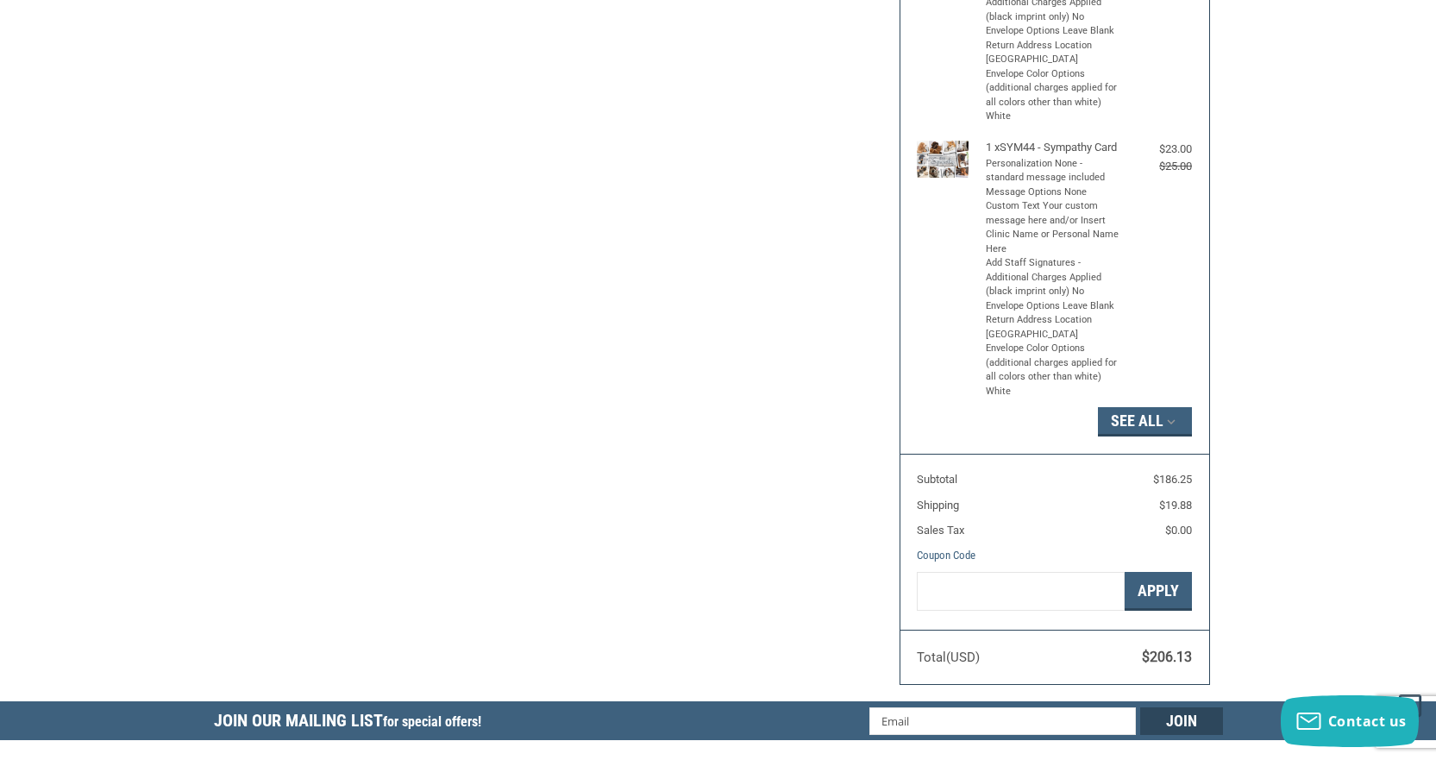
scroll to position [949, 0]
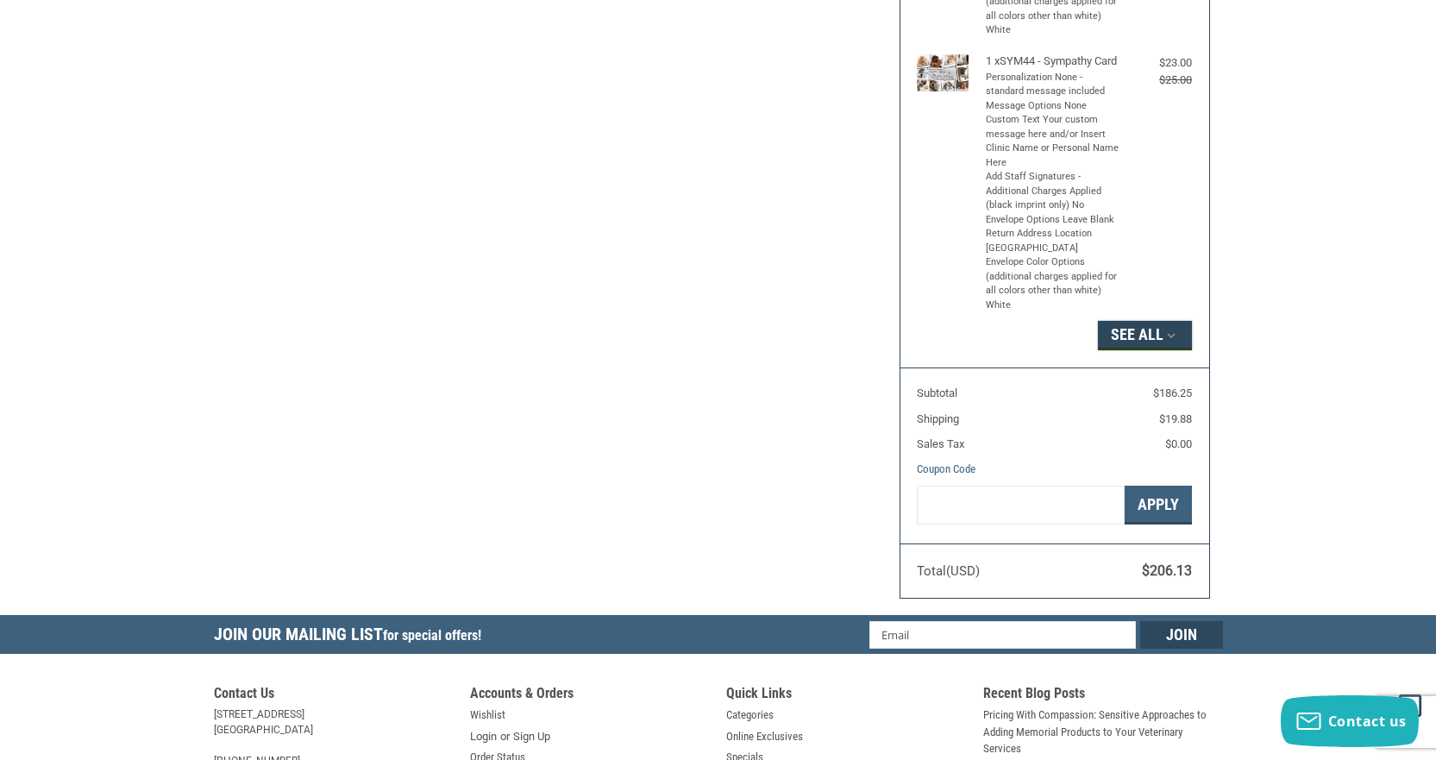
click at [1138, 350] on button "See All" at bounding box center [1145, 335] width 94 height 29
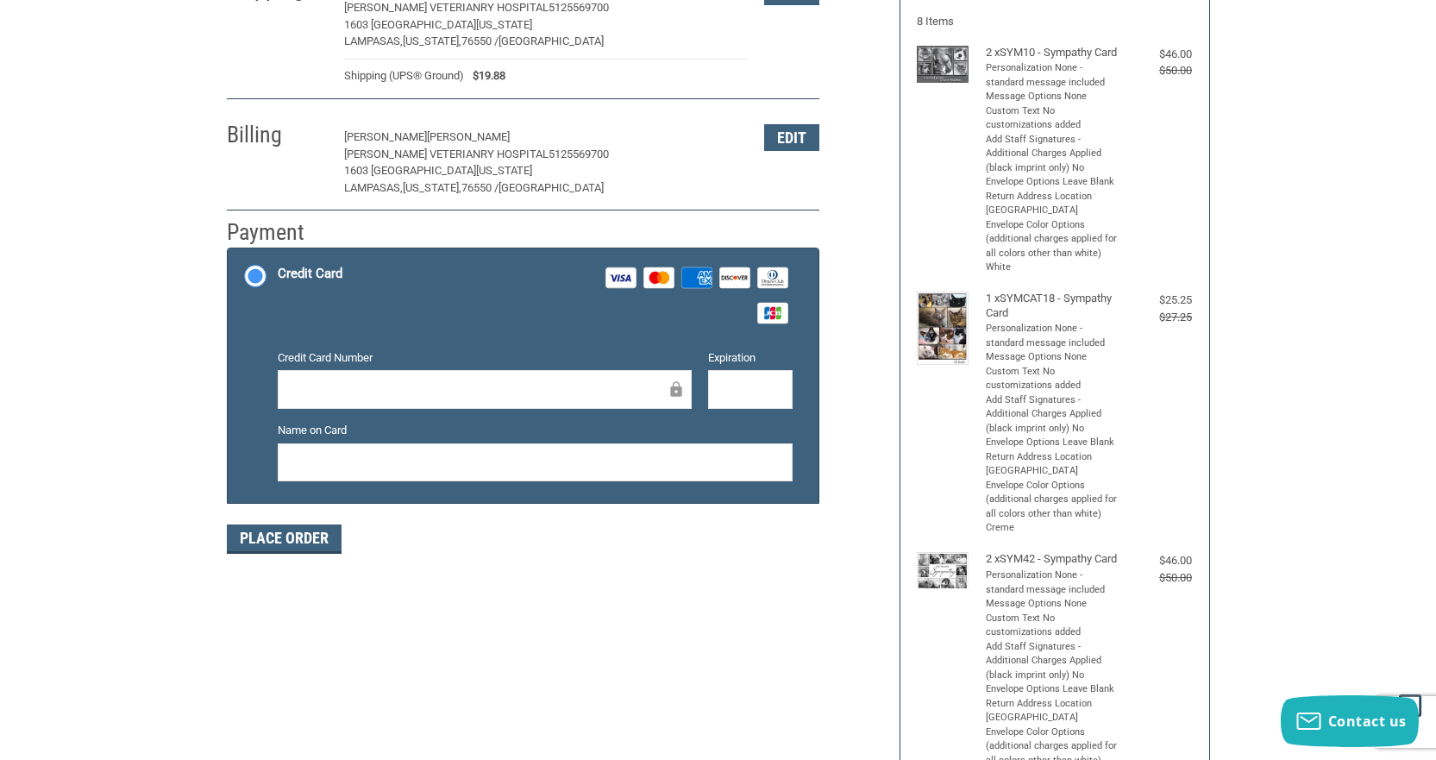
scroll to position [0, 0]
